Goal: Navigation & Orientation: Find specific page/section

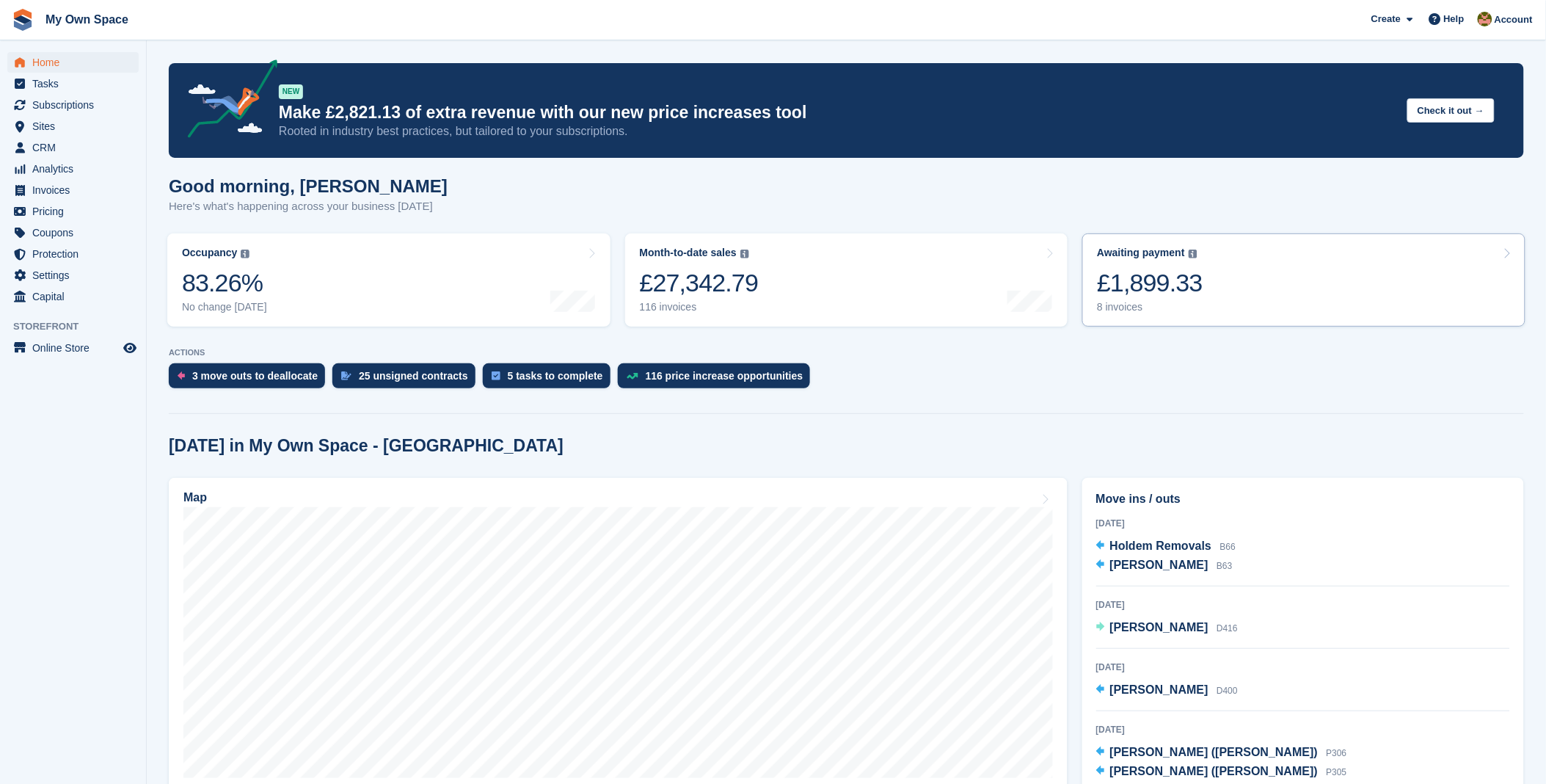
click at [1286, 293] on link "Awaiting payment The total outstanding balance on all open invoices. £1,899.33 …" at bounding box center [1304, 280] width 444 height 93
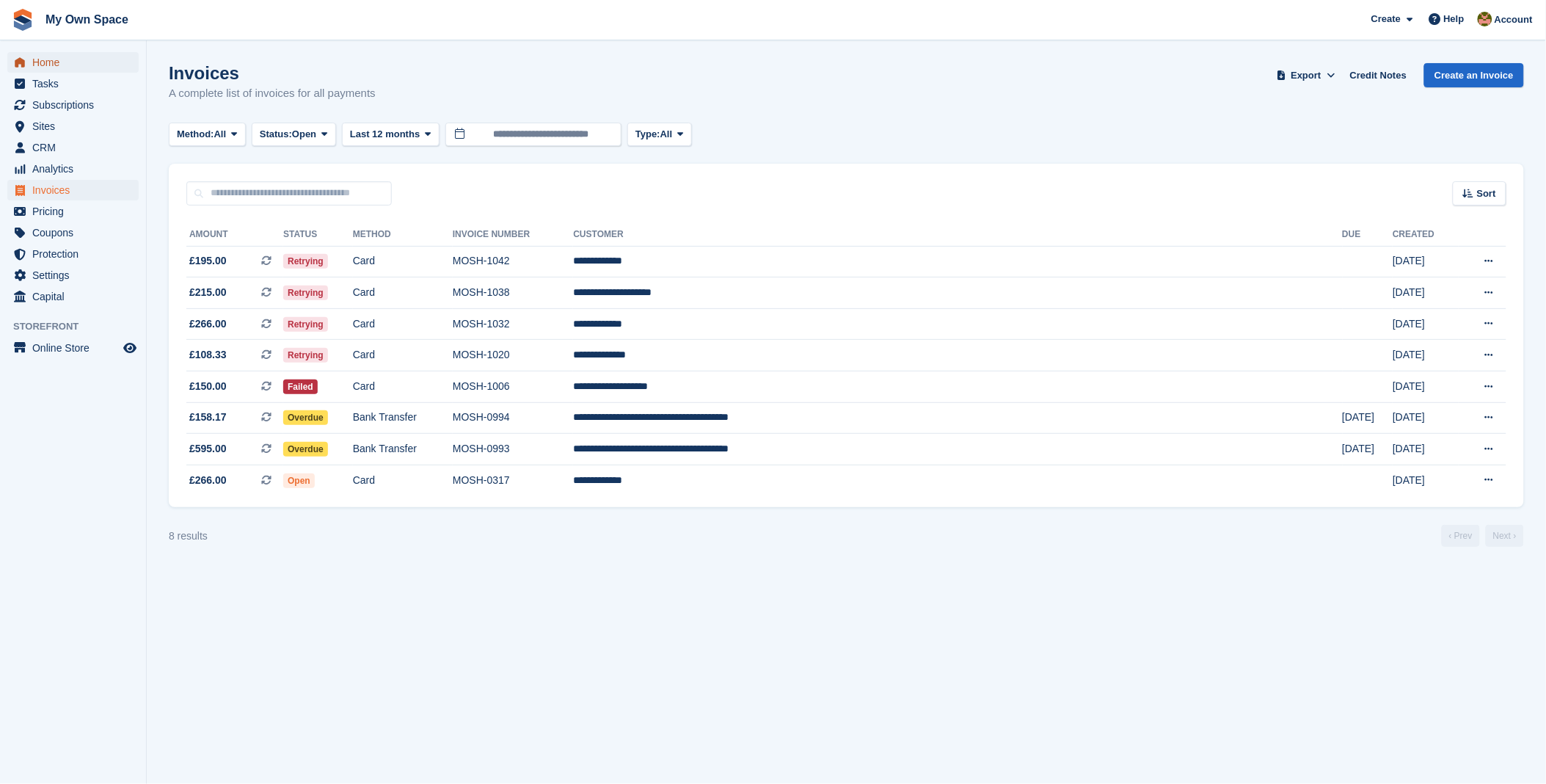
click at [61, 62] on span "Home" at bounding box center [76, 62] width 88 height 20
